Goal: Task Accomplishment & Management: Complete application form

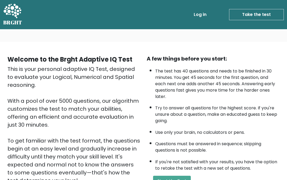
scroll to position [87, 0]
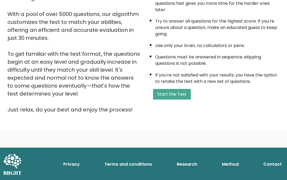
click at [183, 100] on button "Start the Test" at bounding box center [172, 94] width 38 height 11
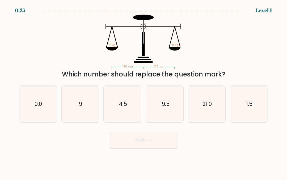
click at [68, 107] on icon "9" at bounding box center [80, 104] width 37 height 37
click at [143, 91] on input "b. 9" at bounding box center [143, 90] width 0 height 1
radio input "true"
click at [164, 142] on button "Next" at bounding box center [143, 140] width 69 height 17
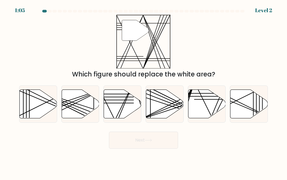
click at [126, 112] on icon at bounding box center [122, 103] width 37 height 29
click at [143, 91] on input "c." at bounding box center [143, 90] width 0 height 1
radio input "true"
click at [145, 139] on button "Next" at bounding box center [143, 140] width 69 height 17
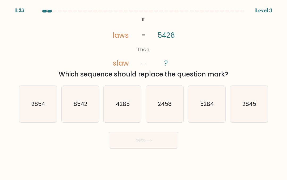
click at [76, 93] on icon "8542" at bounding box center [80, 104] width 37 height 37
click at [143, 91] on input "b. 8542" at bounding box center [143, 90] width 0 height 1
radio input "true"
click at [159, 137] on button "Next" at bounding box center [143, 140] width 69 height 17
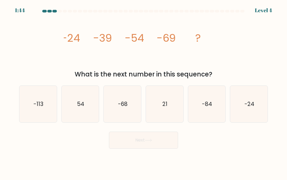
click at [21, 112] on icon "-113" at bounding box center [38, 104] width 37 height 37
click at [143, 91] on input "a. -113" at bounding box center [143, 90] width 0 height 1
radio input "true"
click at [128, 140] on button "Next" at bounding box center [143, 140] width 69 height 17
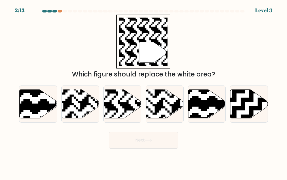
click at [124, 118] on rect at bounding box center [110, 89] width 68 height 68
click at [143, 91] on input "c." at bounding box center [143, 90] width 0 height 1
radio input "true"
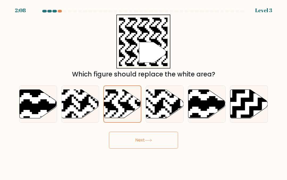
click at [133, 140] on button "Next" at bounding box center [143, 140] width 69 height 17
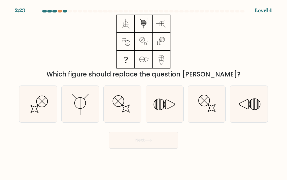
click at [35, 105] on icon at bounding box center [38, 104] width 37 height 37
click at [143, 91] on input "a." at bounding box center [143, 90] width 0 height 1
radio input "true"
click at [168, 97] on icon at bounding box center [164, 104] width 37 height 37
click at [144, 91] on input "d." at bounding box center [143, 90] width 0 height 1
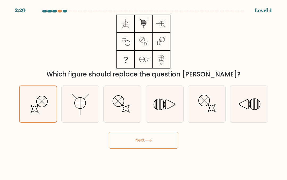
radio input "true"
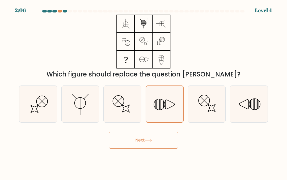
click at [242, 120] on icon at bounding box center [248, 104] width 37 height 37
click at [144, 91] on input "f." at bounding box center [143, 90] width 0 height 1
radio input "true"
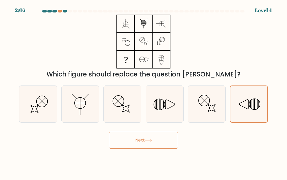
click at [154, 143] on button "Next" at bounding box center [143, 140] width 69 height 17
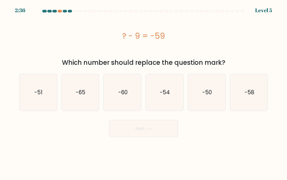
click at [209, 103] on icon "-50" at bounding box center [206, 92] width 37 height 37
click at [144, 91] on input "e. -50" at bounding box center [143, 90] width 0 height 1
radio input "true"
click at [160, 128] on button "Next" at bounding box center [143, 128] width 69 height 17
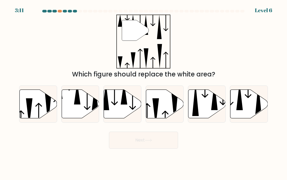
click at [70, 109] on icon at bounding box center [80, 103] width 37 height 29
click at [143, 91] on input "b." at bounding box center [143, 90] width 0 height 1
radio input "true"
click at [161, 142] on button "Next" at bounding box center [143, 140] width 69 height 17
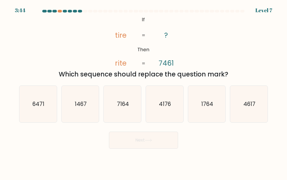
click at [115, 104] on icon "7164" at bounding box center [122, 104] width 37 height 37
click at [143, 91] on input "c. 7164" at bounding box center [143, 90] width 0 height 1
radio input "true"
click at [130, 146] on button "Next" at bounding box center [143, 140] width 69 height 17
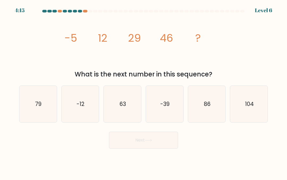
click at [286, 103] on form at bounding box center [143, 79] width 287 height 139
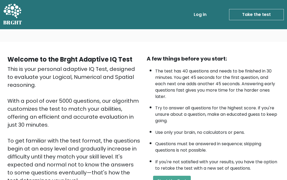
click at [262, 15] on link "Take the test" at bounding box center [256, 14] width 55 height 11
click at [264, 16] on link "Take the test" at bounding box center [256, 14] width 55 height 11
click at [267, 14] on link "Take the test" at bounding box center [256, 14] width 55 height 11
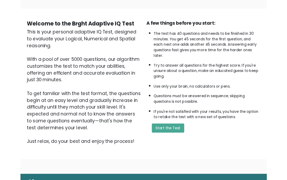
scroll to position [87, 0]
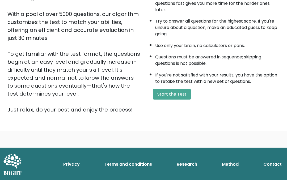
click at [176, 100] on button "Start the Test" at bounding box center [172, 94] width 38 height 11
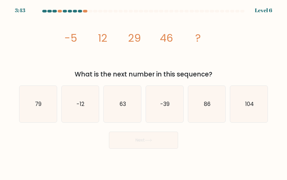
click at [220, 116] on icon "86" at bounding box center [206, 104] width 37 height 37
click at [144, 91] on input "e. 86" at bounding box center [143, 90] width 0 height 1
radio input "true"
click at [137, 108] on icon "63" at bounding box center [122, 104] width 37 height 37
click at [143, 91] on input "c. 63" at bounding box center [143, 90] width 0 height 1
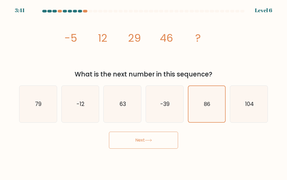
radio input "true"
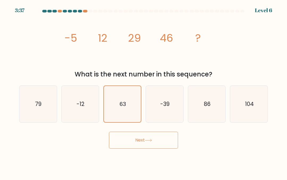
click at [31, 98] on icon "79" at bounding box center [38, 104] width 37 height 37
click at [143, 91] on input "a. 79" at bounding box center [143, 90] width 0 height 1
radio input "true"
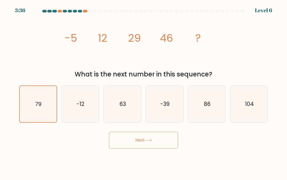
click at [168, 144] on button "Next" at bounding box center [143, 140] width 69 height 17
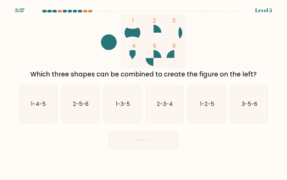
click at [207, 106] on text "1-2-5" at bounding box center [207, 104] width 14 height 8
click at [144, 91] on input "e. 1-2-5" at bounding box center [143, 90] width 0 height 1
radio input "true"
click at [172, 111] on icon "2-3-4" at bounding box center [164, 104] width 37 height 37
click at [144, 91] on input "d. 2-3-4" at bounding box center [143, 90] width 0 height 1
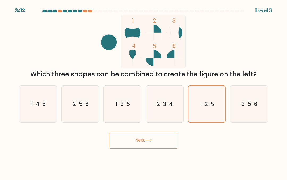
radio input "true"
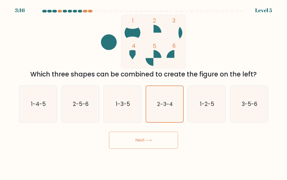
click at [70, 97] on icon "2-5-6" at bounding box center [80, 104] width 37 height 37
click at [143, 91] on input "b. 2-5-6" at bounding box center [143, 90] width 0 height 1
radio input "true"
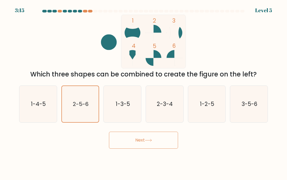
click at [127, 148] on button "Next" at bounding box center [143, 140] width 69 height 17
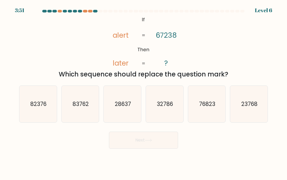
click at [204, 105] on text "76823" at bounding box center [207, 104] width 16 height 8
click at [144, 91] on input "e. 76823" at bounding box center [143, 90] width 0 height 1
radio input "true"
click at [164, 143] on button "Next" at bounding box center [143, 140] width 69 height 17
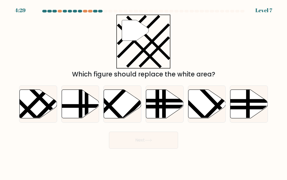
click at [213, 108] on line at bounding box center [210, 113] width 57 height 58
click at [144, 91] on input "e." at bounding box center [143, 90] width 0 height 1
radio input "true"
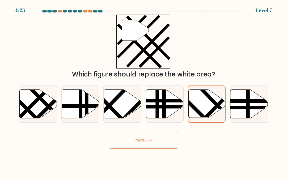
click at [24, 104] on line at bounding box center [44, 126] width 60 height 60
click at [143, 91] on input "a." at bounding box center [143, 90] width 0 height 1
radio input "true"
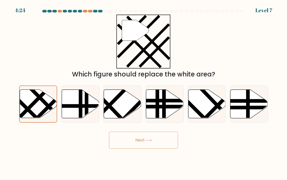
click at [141, 141] on button "Next" at bounding box center [143, 140] width 69 height 17
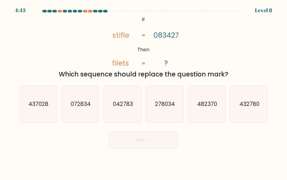
click at [30, 103] on text "437028" at bounding box center [38, 104] width 20 height 8
click at [143, 91] on input "a. 437028" at bounding box center [143, 90] width 0 height 1
radio input "true"
click at [259, 103] on icon "432780" at bounding box center [248, 104] width 37 height 37
click at [144, 91] on input "f. 432780" at bounding box center [143, 90] width 0 height 1
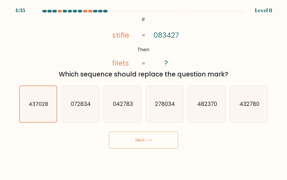
radio input "true"
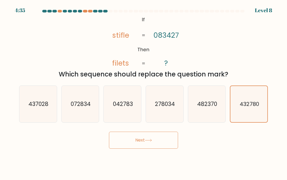
click at [172, 141] on button "Next" at bounding box center [143, 140] width 69 height 17
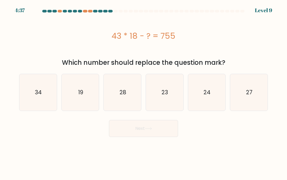
click at [84, 92] on icon "19" at bounding box center [80, 92] width 37 height 37
click at [143, 91] on input "b. 19" at bounding box center [143, 90] width 0 height 1
radio input "true"
click at [162, 130] on button "Next" at bounding box center [143, 128] width 69 height 17
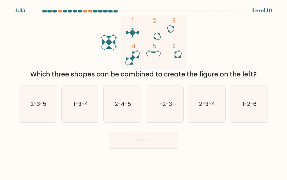
click at [221, 108] on icon "2-3-4" at bounding box center [206, 104] width 37 height 37
click at [144, 91] on input "e. 2-3-4" at bounding box center [143, 90] width 0 height 1
radio input "true"
click at [168, 142] on button "Next" at bounding box center [143, 140] width 69 height 17
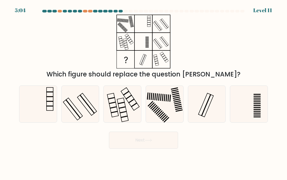
click at [165, 110] on icon at bounding box center [164, 104] width 37 height 37
click at [144, 91] on input "d." at bounding box center [143, 90] width 0 height 1
radio input "true"
click at [157, 142] on button "Next" at bounding box center [143, 140] width 69 height 17
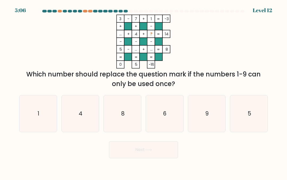
click at [133, 122] on icon "8" at bounding box center [122, 113] width 37 height 37
click at [143, 91] on input "c. 8" at bounding box center [143, 90] width 0 height 1
radio input "true"
click at [172, 149] on button "Next" at bounding box center [143, 149] width 69 height 17
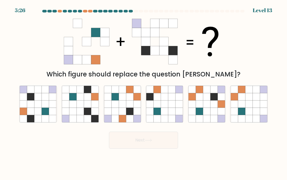
click at [41, 100] on icon at bounding box center [38, 96] width 7 height 7
click at [143, 91] on input "a." at bounding box center [143, 90] width 0 height 1
radio input "true"
click at [131, 144] on button "Next" at bounding box center [143, 140] width 69 height 17
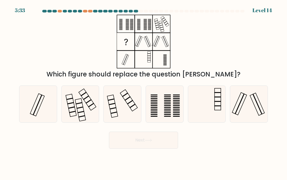
click at [253, 111] on icon at bounding box center [248, 104] width 37 height 37
click at [144, 91] on input "f." at bounding box center [143, 90] width 0 height 1
radio input "true"
click at [112, 106] on icon at bounding box center [122, 104] width 37 height 37
click at [143, 91] on input "c." at bounding box center [143, 90] width 0 height 1
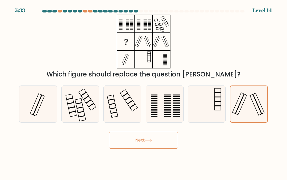
radio input "true"
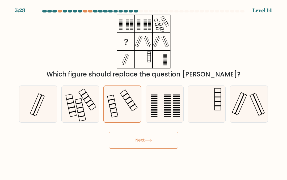
click at [236, 110] on icon at bounding box center [248, 104] width 37 height 37
click at [144, 91] on input "f." at bounding box center [143, 90] width 0 height 1
radio input "true"
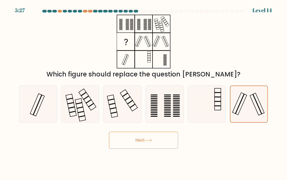
click at [149, 146] on button "Next" at bounding box center [143, 140] width 69 height 17
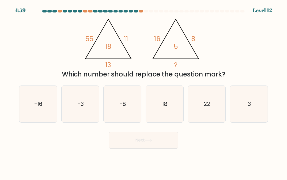
click at [255, 104] on icon "3" at bounding box center [248, 104] width 37 height 37
click at [144, 91] on input "f. 3" at bounding box center [143, 90] width 0 height 1
radio input "true"
click at [168, 140] on button "Next" at bounding box center [143, 140] width 69 height 17
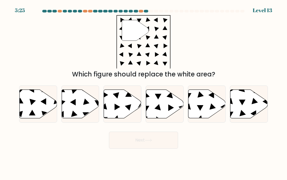
click at [31, 117] on icon at bounding box center [38, 103] width 37 height 29
click at [143, 91] on input "a." at bounding box center [143, 90] width 0 height 1
radio input "true"
click at [133, 146] on button "Next" at bounding box center [143, 140] width 69 height 17
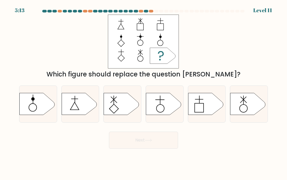
click at [204, 104] on icon at bounding box center [205, 104] width 35 height 22
click at [144, 91] on input "e." at bounding box center [143, 90] width 0 height 1
radio input "true"
click at [136, 140] on button "Next" at bounding box center [143, 140] width 69 height 17
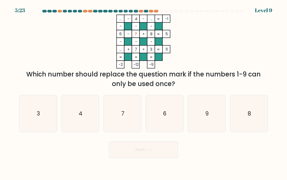
click at [206, 114] on text "9" at bounding box center [206, 114] width 3 height 8
click at [144, 91] on input "e. 9" at bounding box center [143, 90] width 0 height 1
radio input "true"
click at [155, 153] on button "Next" at bounding box center [143, 149] width 69 height 17
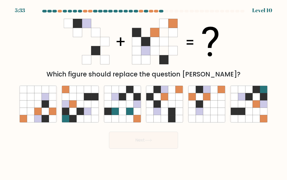
click at [70, 111] on icon at bounding box center [72, 111] width 7 height 7
click at [143, 91] on input "b." at bounding box center [143, 90] width 0 height 1
radio input "true"
click at [170, 116] on icon at bounding box center [171, 118] width 7 height 7
click at [144, 91] on input "d." at bounding box center [143, 90] width 0 height 1
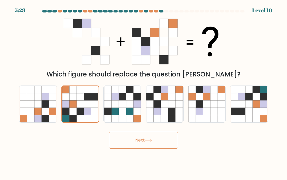
radio input "true"
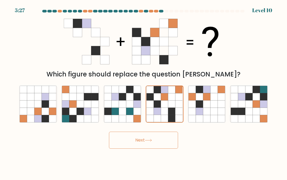
click at [167, 118] on icon at bounding box center [164, 118] width 7 height 7
click at [144, 91] on input "d." at bounding box center [143, 90] width 0 height 1
click at [167, 119] on icon at bounding box center [164, 118] width 7 height 7
click at [144, 91] on input "d." at bounding box center [143, 90] width 0 height 1
click at [166, 120] on icon at bounding box center [164, 118] width 7 height 7
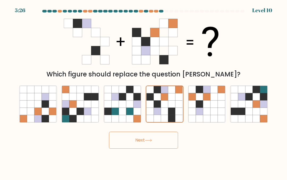
click at [144, 91] on input "d." at bounding box center [143, 90] width 0 height 1
click at [162, 116] on icon at bounding box center [164, 118] width 7 height 7
click at [144, 91] on input "d." at bounding box center [143, 90] width 0 height 1
click at [155, 141] on button "Next" at bounding box center [143, 140] width 69 height 17
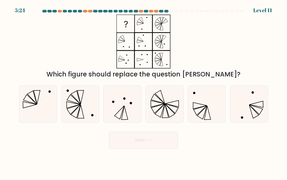
click at [113, 104] on icon at bounding box center [122, 104] width 37 height 37
click at [143, 91] on input "c." at bounding box center [143, 90] width 0 height 1
radio input "true"
click at [155, 140] on button "Next" at bounding box center [143, 140] width 69 height 17
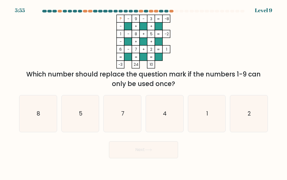
click at [167, 121] on icon "4" at bounding box center [164, 113] width 37 height 37
click at [144, 91] on input "d. 4" at bounding box center [143, 90] width 0 height 1
radio input "true"
click at [149, 155] on button "Next" at bounding box center [143, 149] width 69 height 17
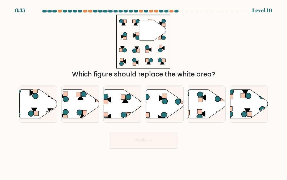
click at [35, 99] on icon at bounding box center [36, 96] width 6 height 6
click at [143, 91] on input "a." at bounding box center [143, 90] width 0 height 1
radio input "true"
click at [34, 110] on icon at bounding box center [33, 110] width 5 height 5
click at [143, 91] on input "a." at bounding box center [143, 90] width 0 height 1
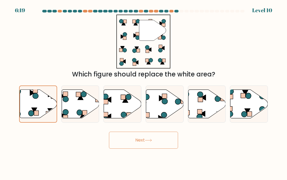
click at [148, 143] on button "Next" at bounding box center [143, 140] width 69 height 17
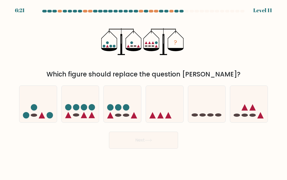
click at [75, 114] on icon at bounding box center [80, 103] width 37 height 31
click at [143, 91] on input "b." at bounding box center [143, 90] width 0 height 1
radio input "true"
click at [132, 141] on button "Next" at bounding box center [143, 140] width 69 height 17
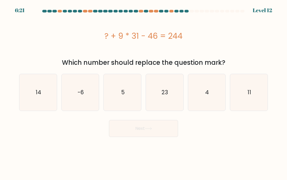
click at [254, 107] on icon "11" at bounding box center [248, 92] width 37 height 37
click at [144, 91] on input "f. 11" at bounding box center [143, 90] width 0 height 1
radio input "true"
click at [174, 141] on body "6:21 Level 12 5" at bounding box center [143, 90] width 287 height 180
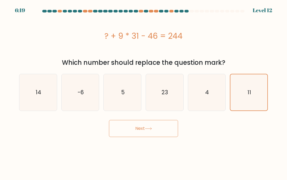
click at [169, 130] on button "Next" at bounding box center [143, 128] width 69 height 17
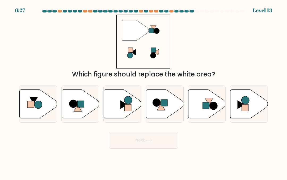
click at [255, 112] on icon at bounding box center [248, 103] width 37 height 29
click at [144, 91] on input "f." at bounding box center [143, 90] width 0 height 1
radio input "true"
click at [204, 115] on icon at bounding box center [206, 103] width 37 height 29
click at [144, 91] on input "e." at bounding box center [143, 90] width 0 height 1
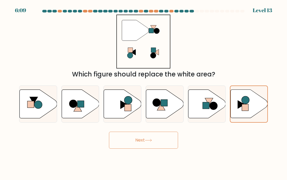
radio input "true"
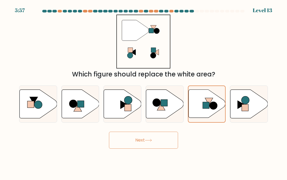
click at [24, 91] on icon at bounding box center [38, 103] width 37 height 29
click at [143, 91] on input "a." at bounding box center [143, 90] width 0 height 1
radio input "true"
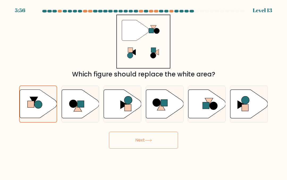
click at [151, 140] on icon at bounding box center [148, 140] width 6 height 2
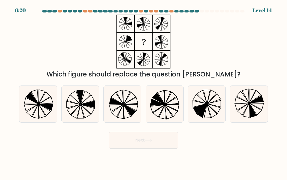
click at [44, 100] on icon at bounding box center [38, 104] width 37 height 37
click at [143, 91] on input "a." at bounding box center [143, 90] width 0 height 1
radio input "true"
click at [171, 145] on button "Next" at bounding box center [143, 140] width 69 height 17
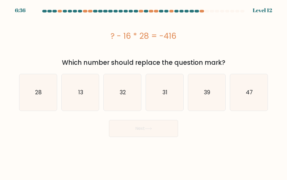
click at [121, 93] on text "32" at bounding box center [122, 92] width 6 height 8
click at [143, 91] on input "c. 32" at bounding box center [143, 90] width 0 height 1
radio input "true"
click at [135, 131] on button "Next" at bounding box center [143, 128] width 69 height 17
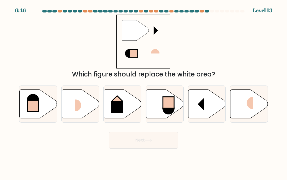
click at [168, 107] on rect at bounding box center [168, 102] width 11 height 11
click at [144, 91] on input "d." at bounding box center [143, 90] width 0 height 1
radio input "true"
click at [78, 102] on rect at bounding box center [81, 105] width 12 height 12
click at [143, 91] on input "b." at bounding box center [143, 90] width 0 height 1
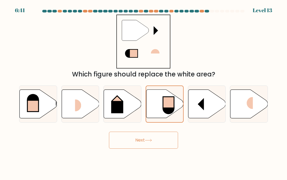
radio input "true"
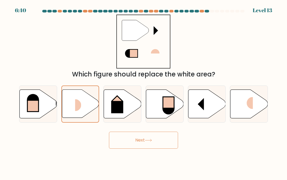
click at [136, 106] on icon at bounding box center [122, 103] width 37 height 29
click at [143, 91] on input "c." at bounding box center [143, 90] width 0 height 1
radio input "true"
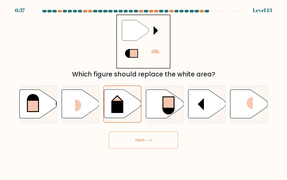
click at [171, 101] on rect at bounding box center [168, 102] width 11 height 11
click at [144, 91] on input "d." at bounding box center [143, 90] width 0 height 1
radio input "true"
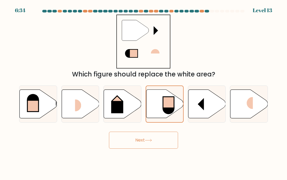
click at [122, 99] on icon at bounding box center [122, 103] width 37 height 29
click at [143, 91] on input "c." at bounding box center [143, 90] width 0 height 1
radio input "true"
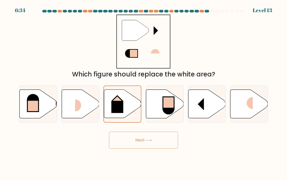
click at [157, 140] on button "Next" at bounding box center [143, 140] width 69 height 17
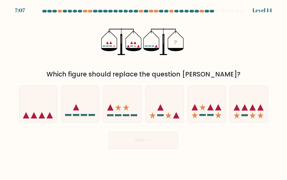
click at [33, 108] on icon at bounding box center [37, 103] width 37 height 31
click at [143, 91] on input "a." at bounding box center [143, 90] width 0 height 1
radio input "true"
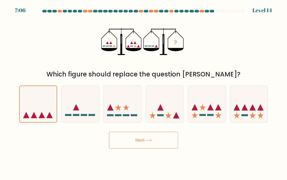
click at [163, 143] on button "Next" at bounding box center [143, 140] width 69 height 17
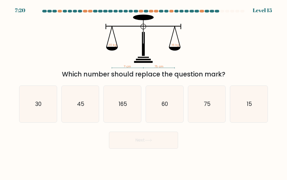
click at [252, 114] on icon "15" at bounding box center [248, 104] width 37 height 37
click at [144, 91] on input "f. 15" at bounding box center [143, 90] width 0 height 1
radio input "true"
click at [159, 143] on button "Next" at bounding box center [143, 140] width 69 height 17
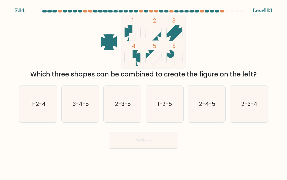
click at [132, 106] on icon "2-3-5" at bounding box center [122, 104] width 37 height 37
click at [143, 91] on input "c. 2-3-5" at bounding box center [143, 90] width 0 height 1
radio input "true"
click at [133, 143] on button "Next" at bounding box center [143, 140] width 69 height 17
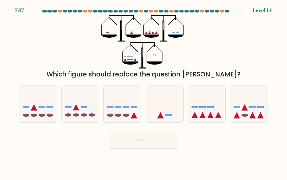
click at [75, 110] on icon at bounding box center [76, 107] width 6 height 6
click at [143, 91] on input "b." at bounding box center [143, 90] width 0 height 1
radio input "true"
click at [152, 140] on icon at bounding box center [148, 140] width 7 height 3
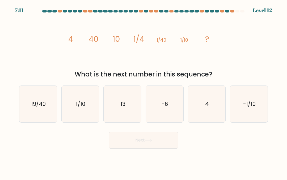
click at [260, 110] on icon "-1/10" at bounding box center [248, 104] width 37 height 37
click at [144, 91] on input "f. -1/10" at bounding box center [143, 90] width 0 height 1
radio input "true"
click at [128, 139] on button "Next" at bounding box center [143, 140] width 69 height 17
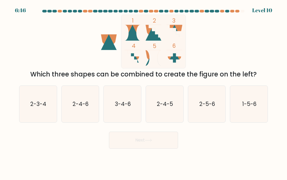
click at [138, 53] on icon at bounding box center [134, 53] width 13 height 6
click at [139, 59] on rect at bounding box center [153, 42] width 65 height 54
click at [40, 112] on icon "2-3-4" at bounding box center [38, 104] width 37 height 37
click at [143, 91] on input "a. 2-3-4" at bounding box center [143, 90] width 0 height 1
radio input "true"
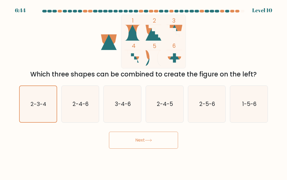
click at [132, 146] on button "Next" at bounding box center [143, 140] width 69 height 17
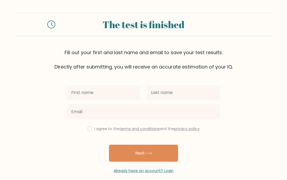
click at [121, 86] on input "text" at bounding box center [103, 92] width 73 height 15
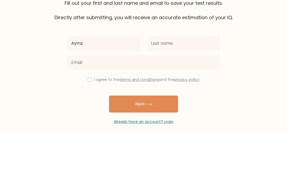
type input "Aymz"
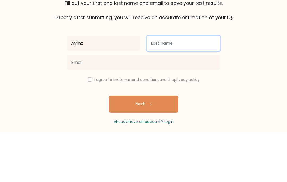
click at [207, 85] on input "text" at bounding box center [183, 92] width 73 height 15
type input "[PERSON_NAME]"
click at [143, 145] on button "Next" at bounding box center [143, 153] width 69 height 17
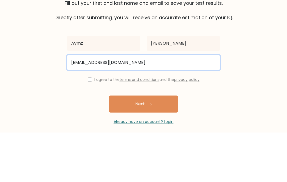
type input "[EMAIL_ADDRESS][DOMAIN_NAME]"
click at [143, 145] on button "Next" at bounding box center [143, 153] width 69 height 17
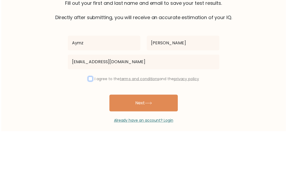
scroll to position [7, 0]
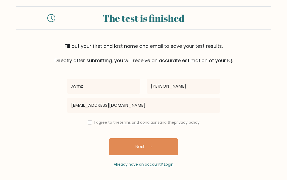
click at [154, 151] on button "Next" at bounding box center [143, 146] width 69 height 17
click at [160, 152] on button "Next" at bounding box center [143, 146] width 69 height 17
click at [90, 121] on input "checkbox" at bounding box center [90, 122] width 4 height 4
checkbox input "true"
click at [157, 145] on button "Next" at bounding box center [143, 146] width 69 height 17
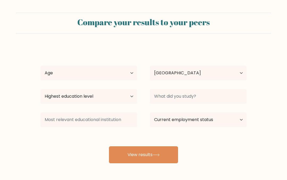
select select "IN"
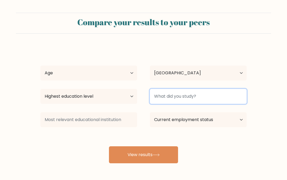
click at [235, 98] on input at bounding box center [198, 96] width 97 height 15
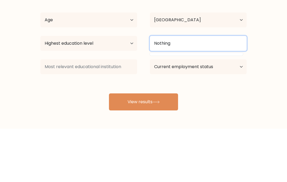
type input "Nothing"
click at [143, 146] on button "View results" at bounding box center [143, 154] width 69 height 17
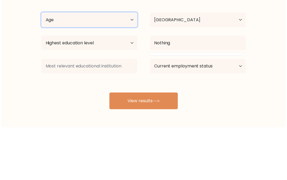
scroll to position [21, 0]
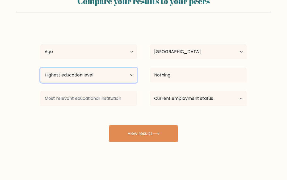
click at [57, 75] on select "Highest education level No schooling Primary Lower Secondary Upper Secondary Oc…" at bounding box center [88, 75] width 97 height 15
select select "no_schooling"
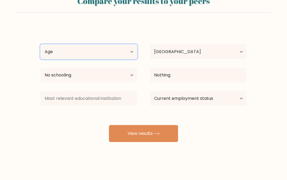
click at [57, 53] on select "Age Under 18 years old 18-24 years old 25-34 years old 35-44 years old 45-54 ye…" at bounding box center [88, 51] width 97 height 15
select select "min_18"
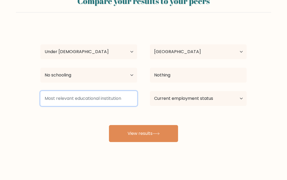
click at [53, 96] on input at bounding box center [88, 98] width 97 height 15
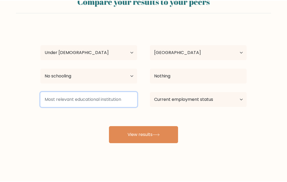
scroll to position [20, 0]
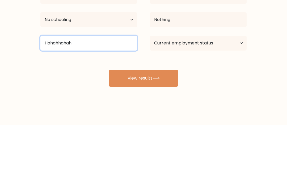
type input "Hahahhahah"
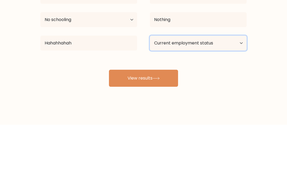
click at [234, 93] on select "Current employment status Employed Student Retired Other / prefer not to answer" at bounding box center [198, 100] width 97 height 15
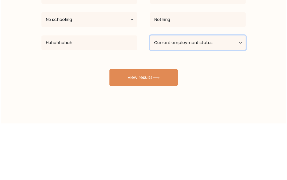
scroll to position [21, 0]
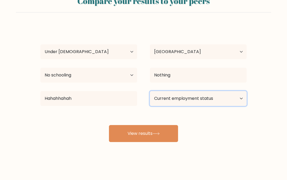
select select "other"
click at [203, 95] on select "Current employment status Employed Student Retired Other / prefer not to answer" at bounding box center [198, 98] width 97 height 15
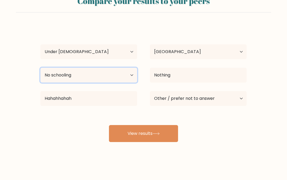
click at [129, 75] on select "Highest education level No schooling Primary Lower Secondary Upper Secondary Oc…" at bounding box center [88, 75] width 97 height 15
click at [145, 124] on div "Aymz Ullah Age Under 18 years old 18-24 years old 25-34 years old 35-44 years o…" at bounding box center [143, 83] width 212 height 117
click at [134, 77] on select "Highest education level No schooling Primary Lower Secondary Upper Secondary Oc…" at bounding box center [88, 75] width 97 height 15
select select "upper_secondary"
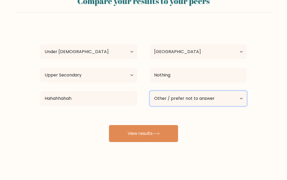
click at [212, 100] on select "Current employment status Employed Student Retired Other / prefer not to answer" at bounding box center [198, 98] width 97 height 15
select select "student"
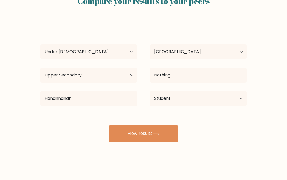
click at [166, 142] on button "View results" at bounding box center [143, 133] width 69 height 17
click at [165, 130] on button "View results" at bounding box center [143, 133] width 69 height 17
click at [162, 137] on button "View results" at bounding box center [143, 133] width 69 height 17
click at [159, 137] on button "View results" at bounding box center [143, 133] width 69 height 17
